Goal: Task Accomplishment & Management: Manage account settings

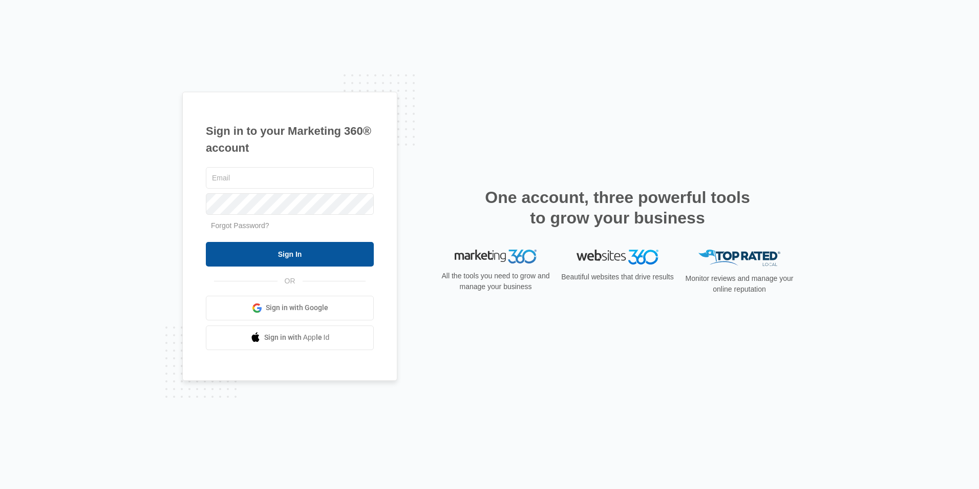
type input "Justice@havencontractingar.com"
click at [236, 264] on input "Sign In" at bounding box center [290, 254] width 168 height 25
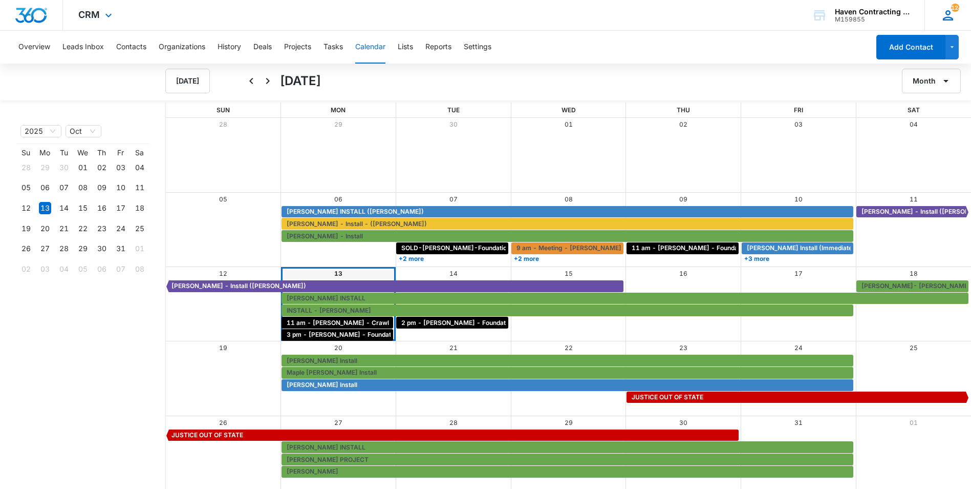
click at [946, 12] on icon at bounding box center [948, 15] width 15 height 15
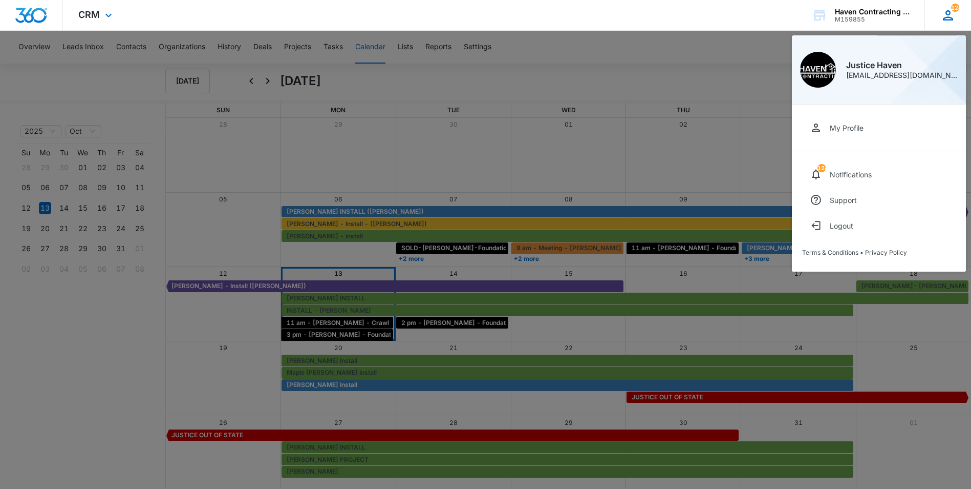
click at [860, 73] on div "[EMAIL_ADDRESS][DOMAIN_NAME]" at bounding box center [902, 75] width 112 height 7
click at [860, 18] on div "M159855" at bounding box center [872, 19] width 75 height 7
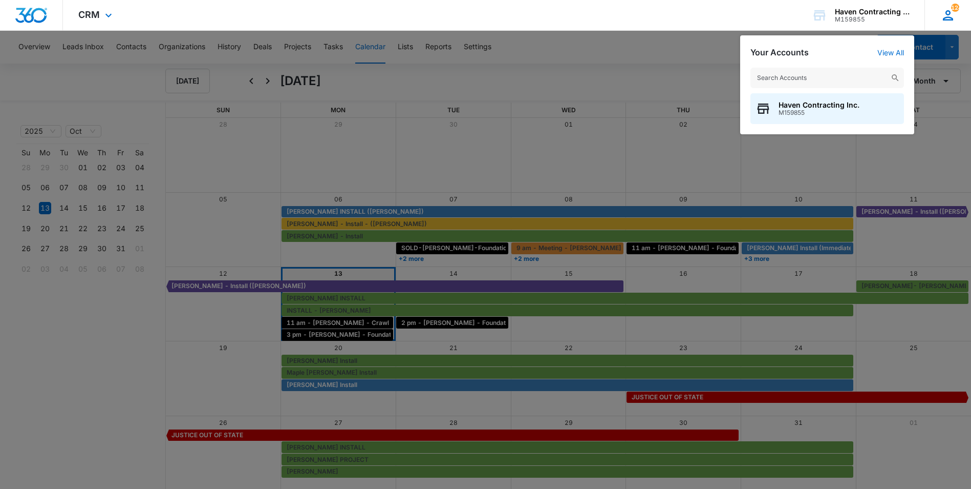
click at [942, 13] on icon at bounding box center [948, 15] width 15 height 15
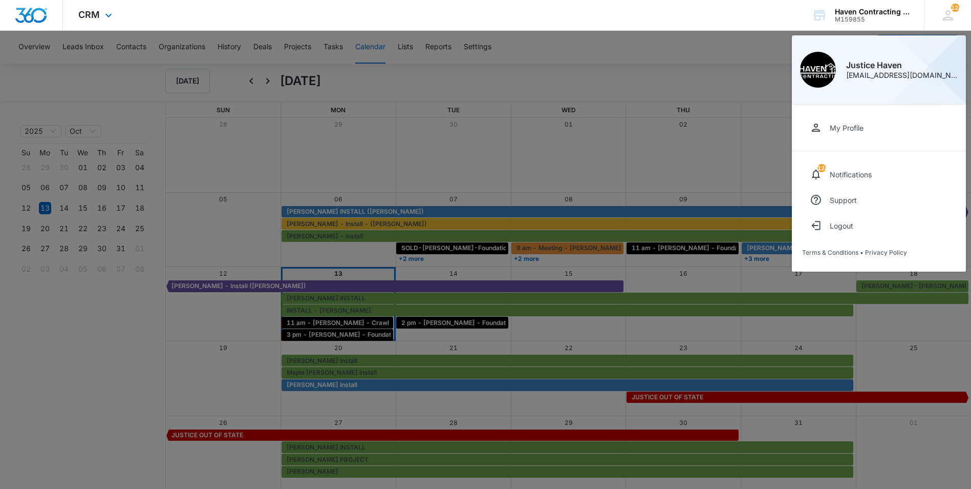
click at [5, 12] on div at bounding box center [31, 15] width 63 height 30
click at [25, 13] on img "Dashboard" at bounding box center [31, 15] width 33 height 15
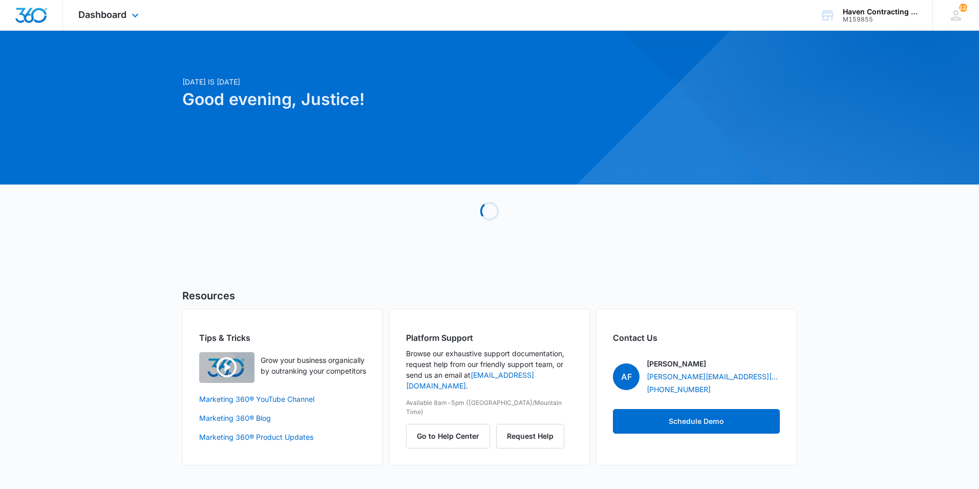
click at [25, 13] on img "Dashboard" at bounding box center [31, 15] width 33 height 15
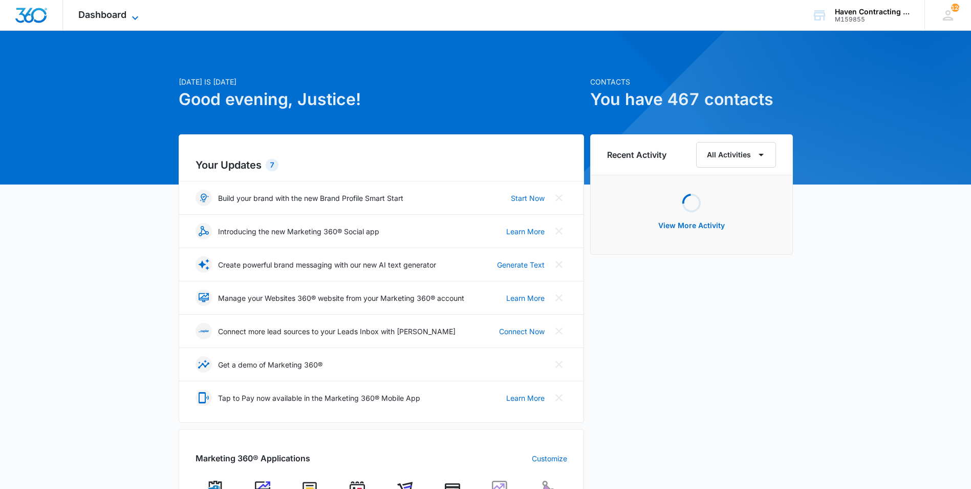
click at [107, 15] on span "Dashboard" at bounding box center [102, 14] width 48 height 11
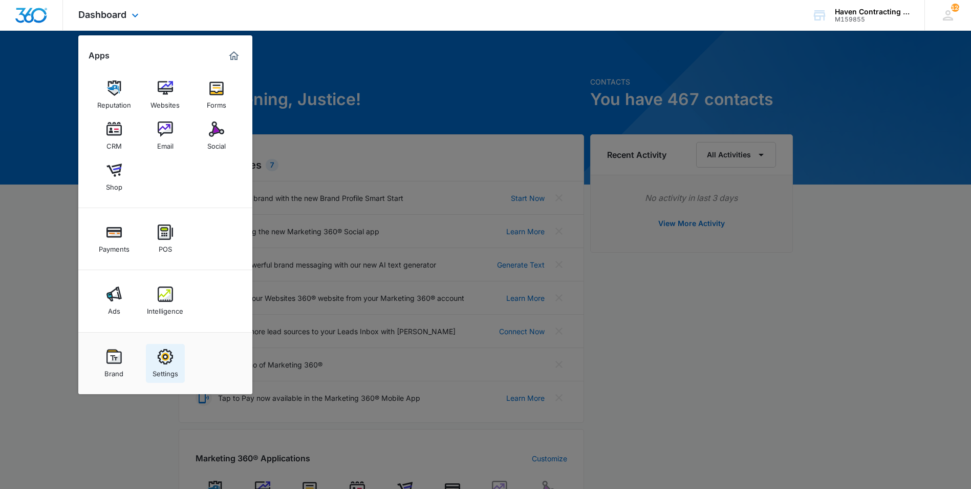
click at [169, 354] on img at bounding box center [165, 356] width 15 height 15
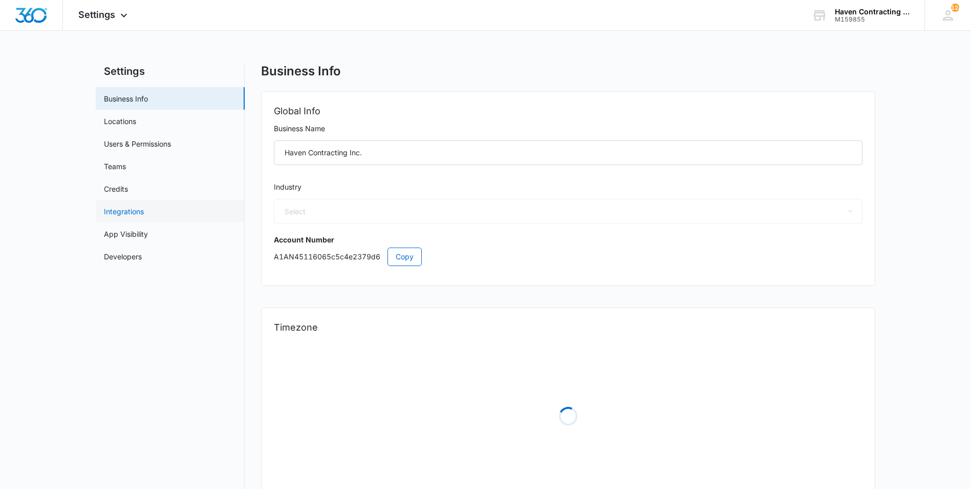
select select "4"
select select "US"
select select "America/[GEOGRAPHIC_DATA]"
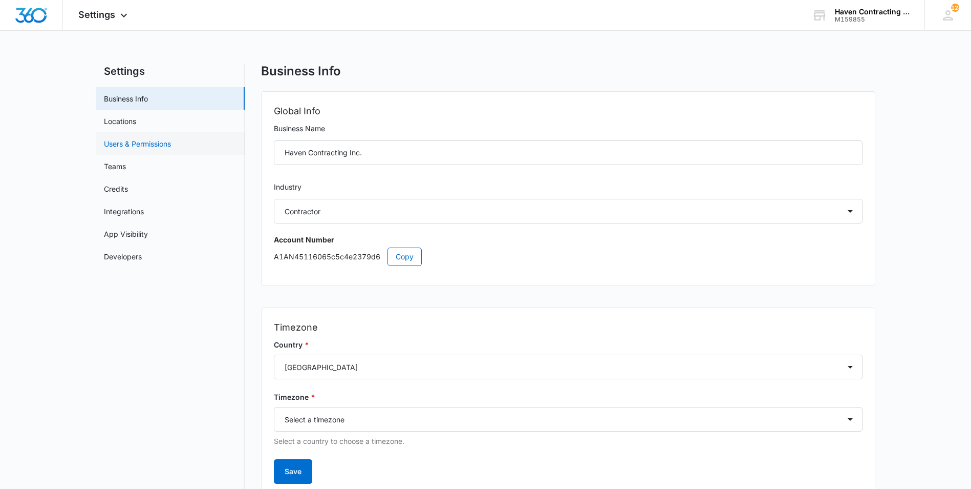
click at [138, 145] on link "Users & Permissions" at bounding box center [137, 143] width 67 height 11
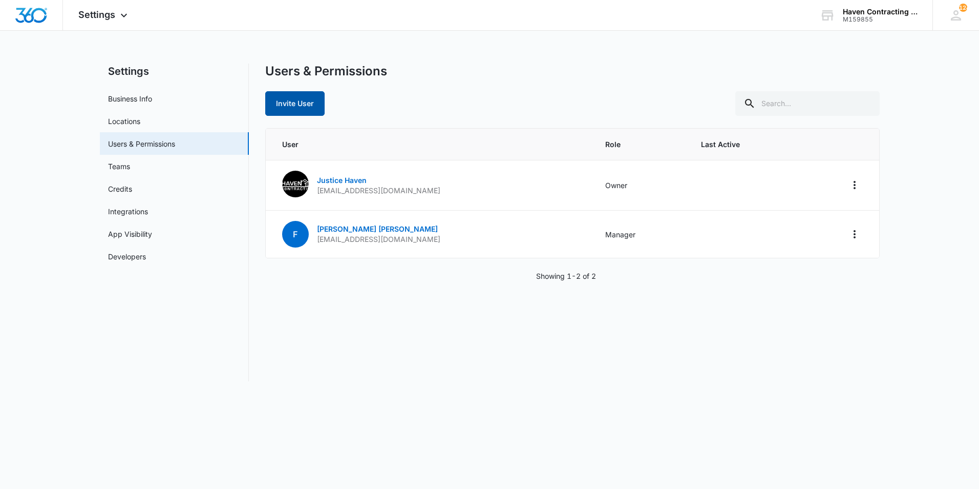
click at [276, 103] on button "Invite User" at bounding box center [294, 103] width 59 height 25
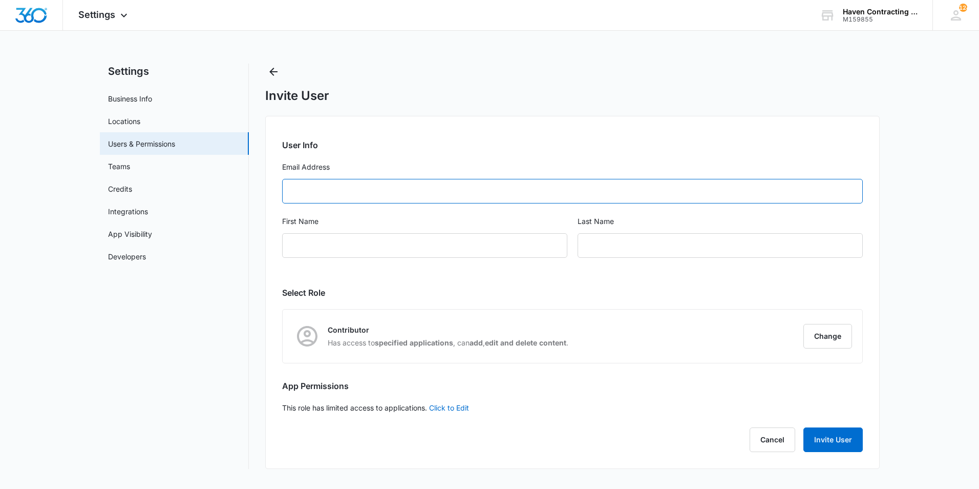
click at [305, 184] on input "Email Address" at bounding box center [572, 191] width 581 height 25
type input "[PERSON_NAME][EMAIL_ADDRESS][DOMAIN_NAME]"
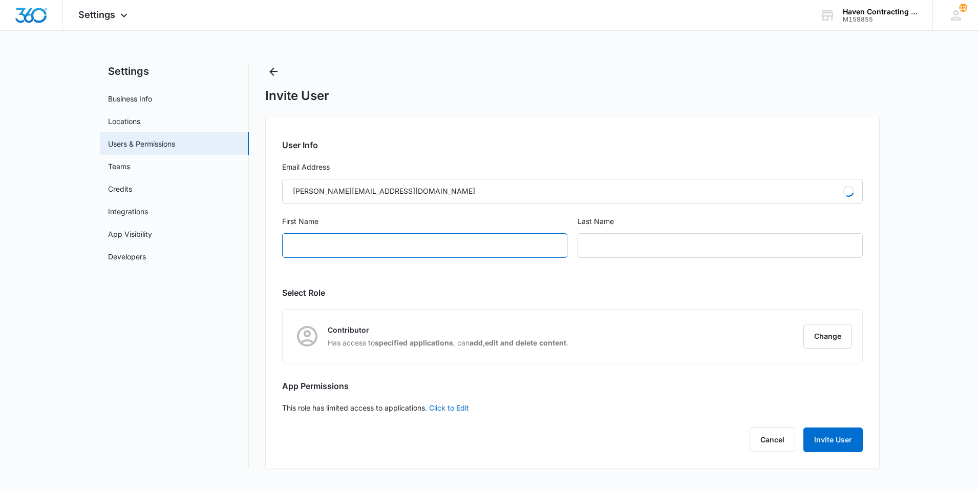
click at [319, 249] on input "First Name" at bounding box center [424, 245] width 285 height 25
type input "[PERSON_NAME]"
click at [385, 284] on div "User Info Email Address [PERSON_NAME][EMAIL_ADDRESS][DOMAIN_NAME] First Name [P…" at bounding box center [572, 292] width 615 height 353
click at [825, 339] on button "Change" at bounding box center [827, 336] width 49 height 25
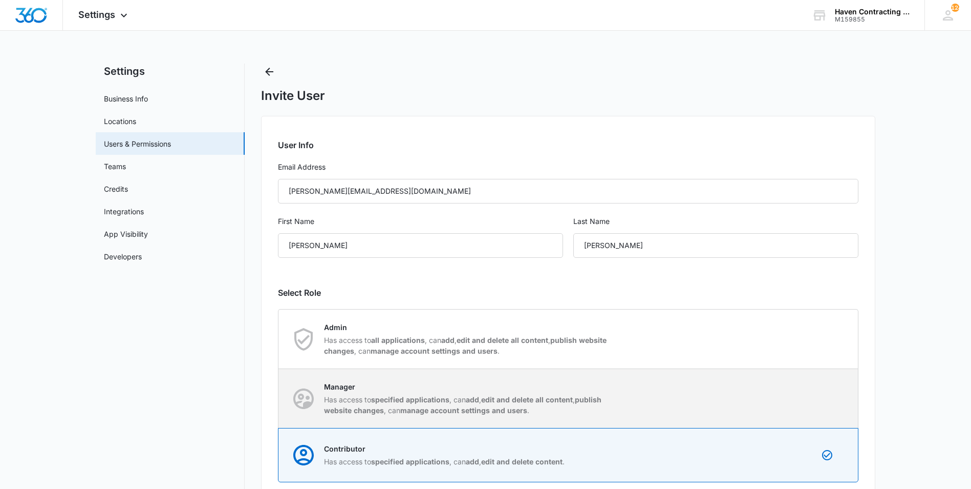
click at [495, 413] on strong "manage account settings and users" at bounding box center [463, 410] width 127 height 9
click at [279, 398] on input "Manager Has access to specified applications , can add , edit and delete all co…" at bounding box center [279, 398] width 1 height 1
radio input "true"
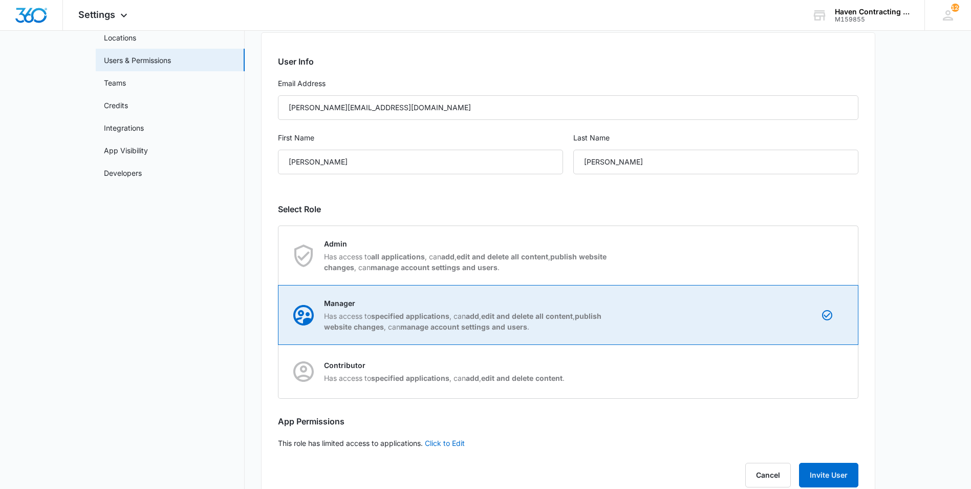
scroll to position [102, 0]
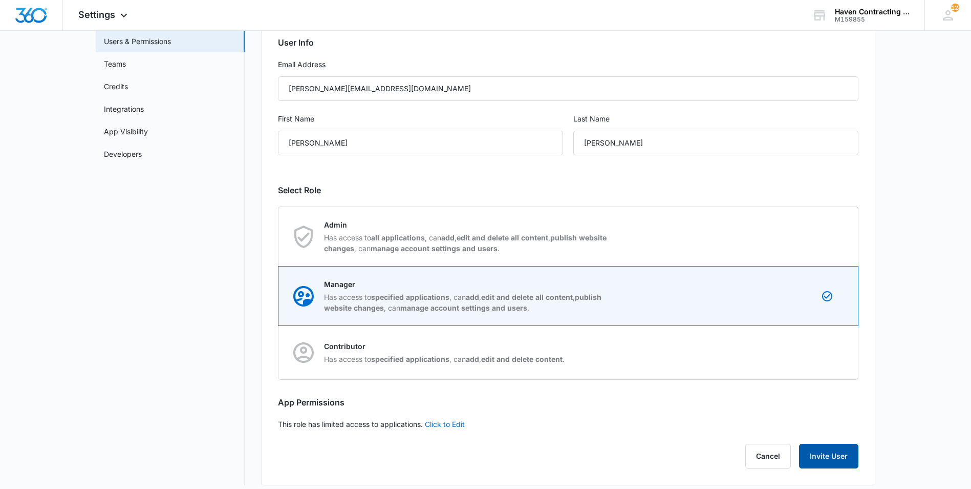
click at [822, 457] on button "Invite User" at bounding box center [828, 455] width 59 height 25
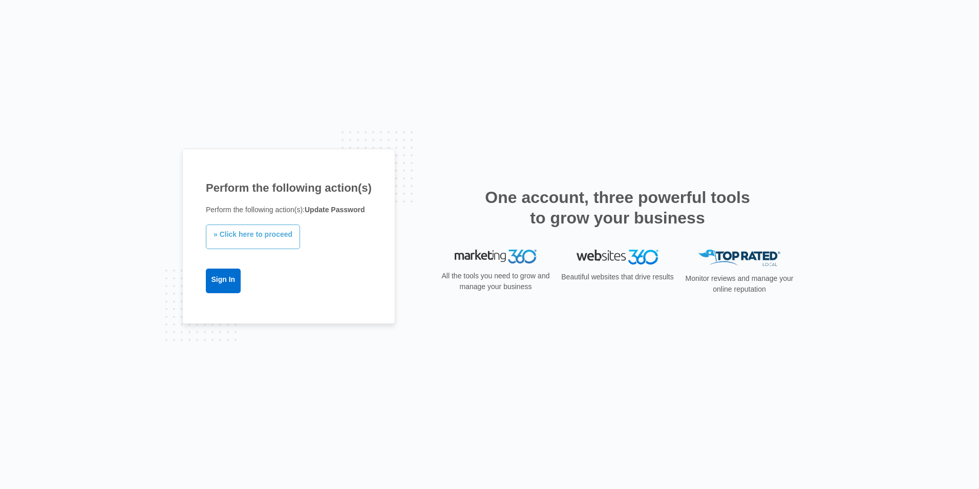
click at [274, 232] on link "» Click here to proceed" at bounding box center [253, 236] width 94 height 25
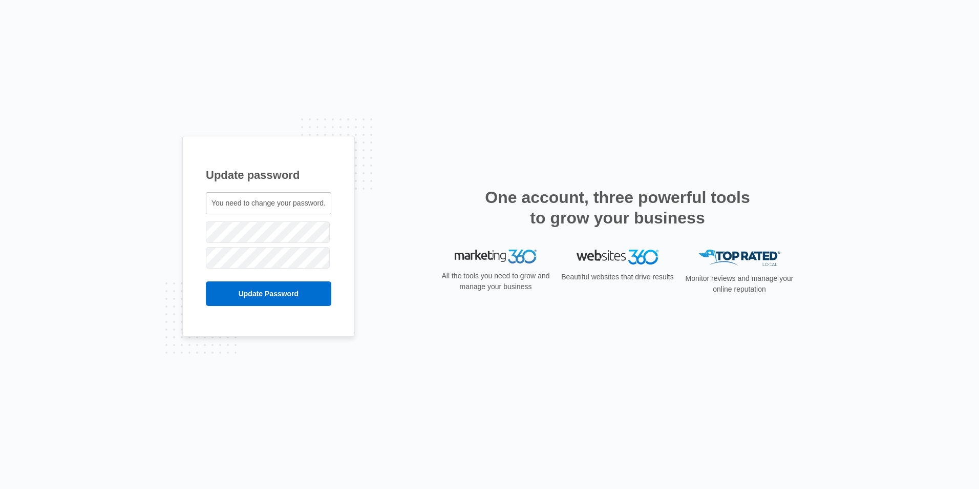
click at [219, 305] on input "Update Password" at bounding box center [268, 293] width 125 height 25
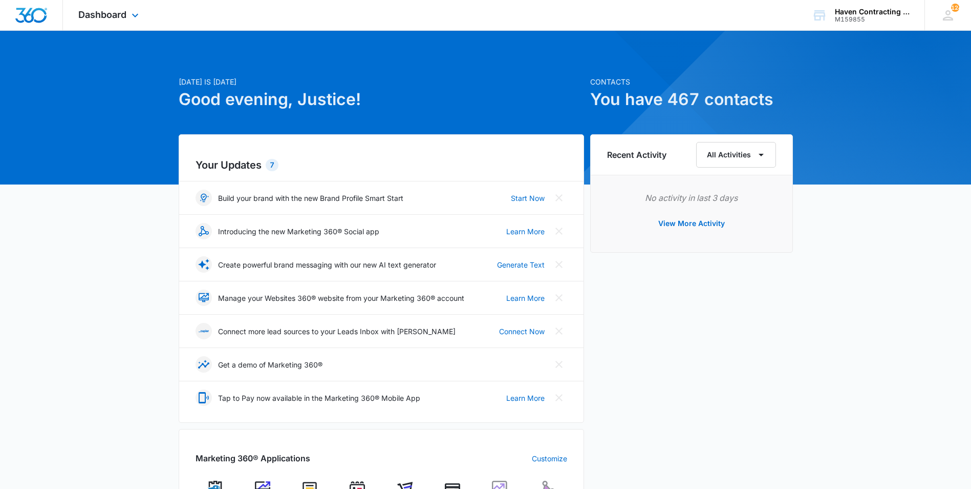
click at [128, 22] on div "Dashboard Apps Reputation Websites Forms CRM Email Social Shop Payments POS Ads…" at bounding box center [110, 15] width 94 height 30
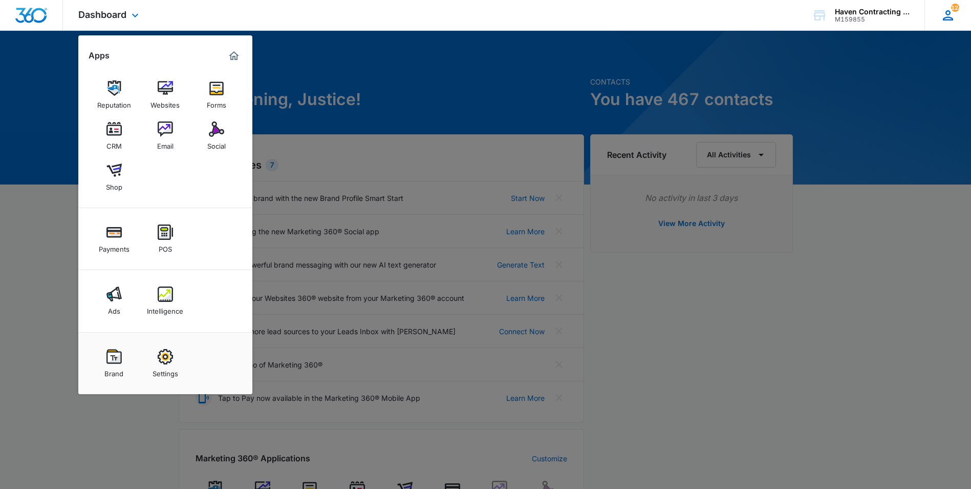
click at [955, 10] on span "124" at bounding box center [955, 8] width 8 height 8
